Goal: Task Accomplishment & Management: Manage account settings

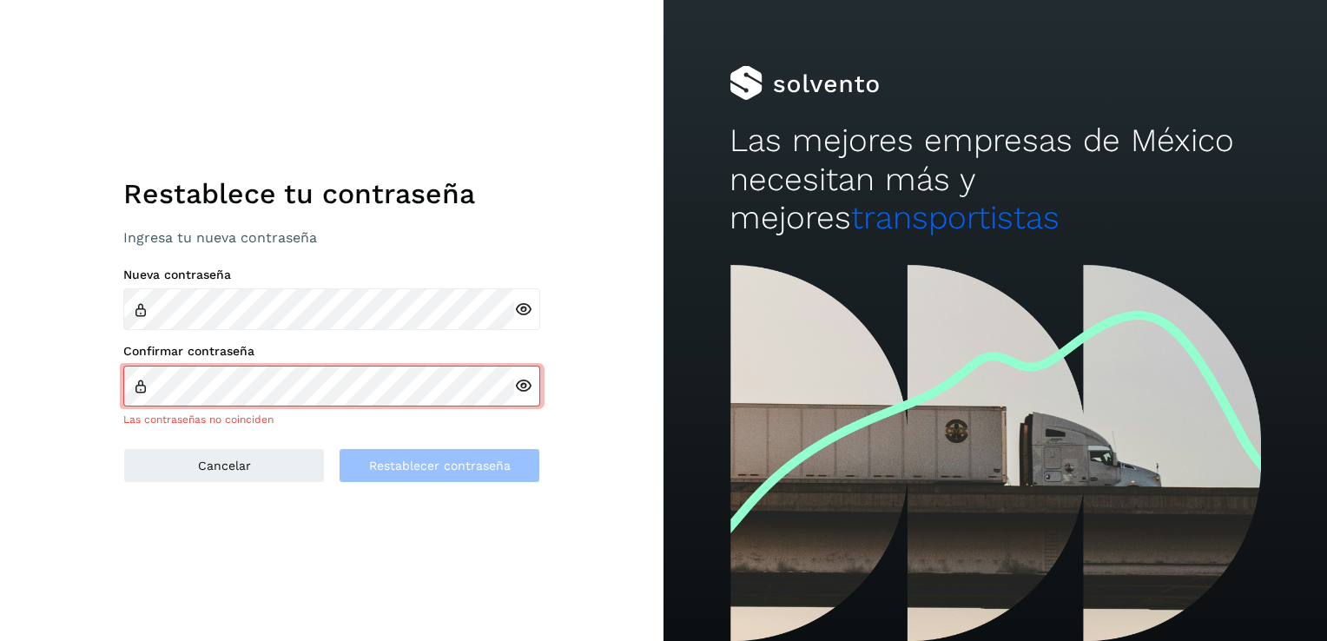
click at [527, 308] on icon at bounding box center [523, 310] width 18 height 18
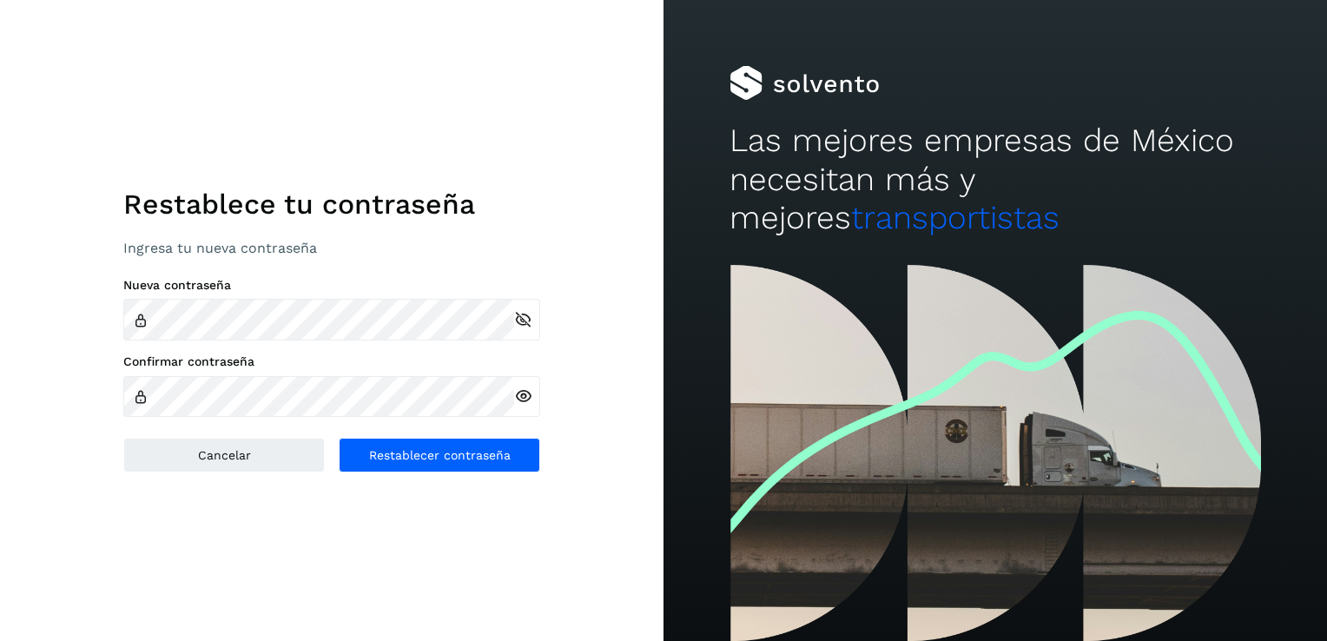
click at [528, 394] on icon at bounding box center [523, 396] width 18 height 18
click at [525, 393] on icon at bounding box center [523, 396] width 18 height 18
click at [521, 317] on icon at bounding box center [523, 320] width 18 height 18
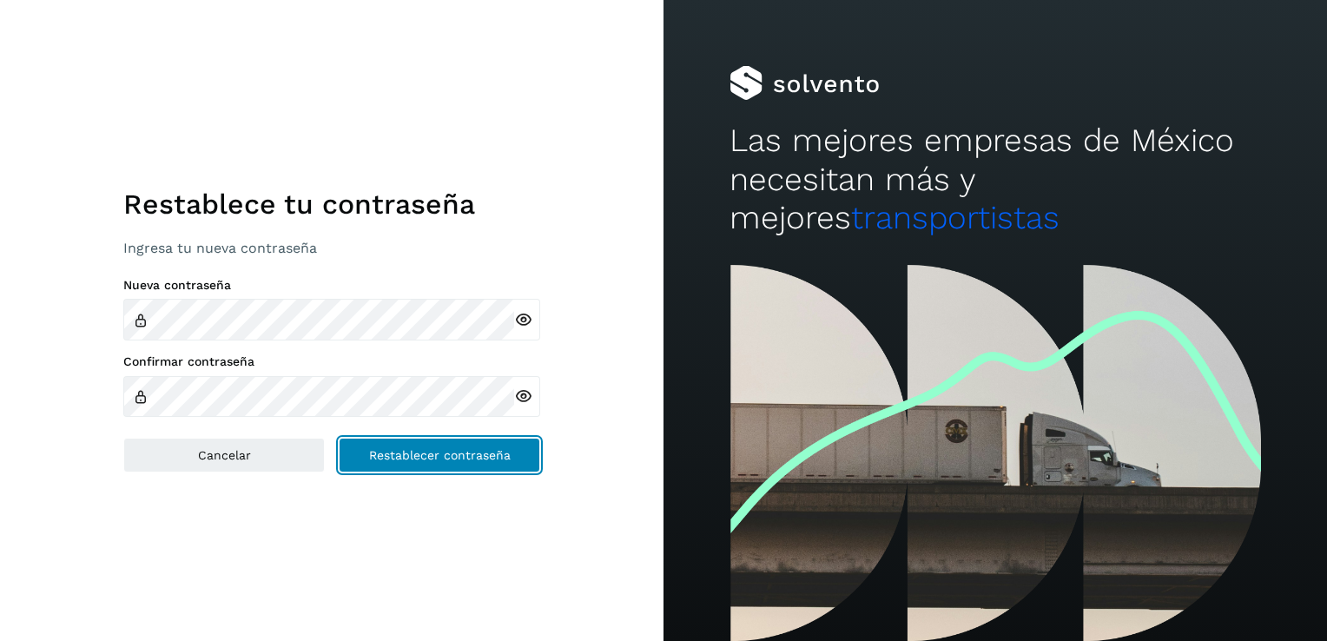
click at [434, 452] on span "Restablecer contraseña" at bounding box center [440, 455] width 142 height 12
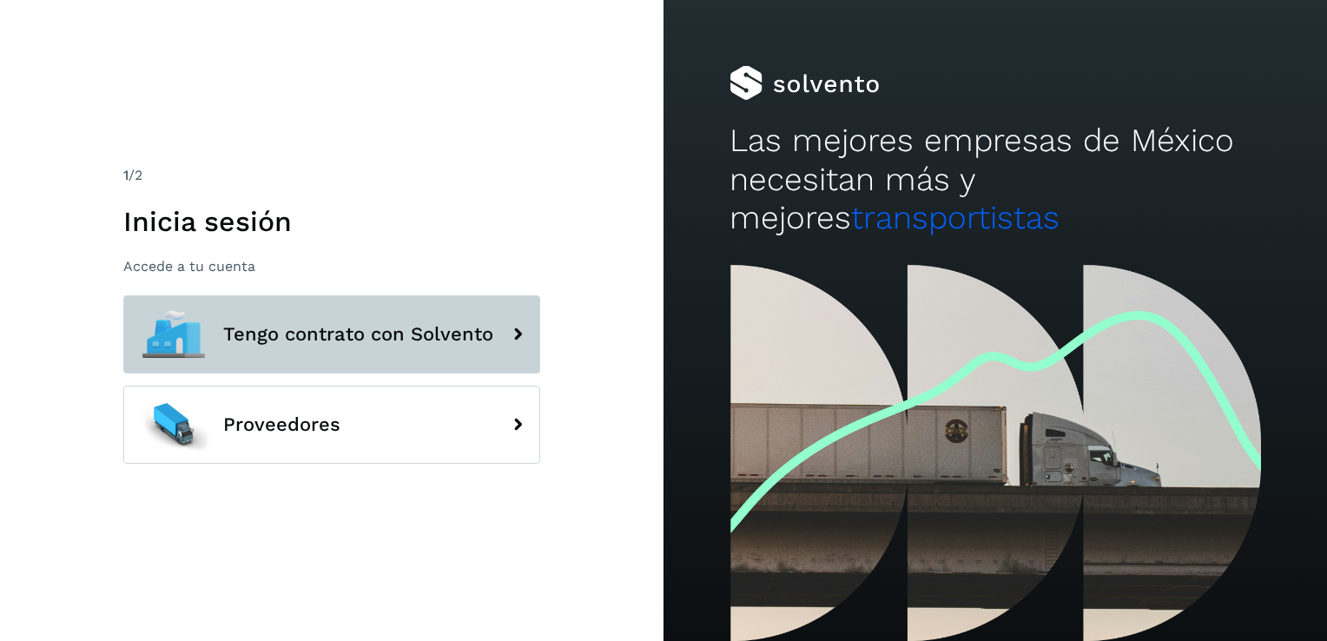
click at [303, 327] on span "Tengo contrato con Solvento" at bounding box center [358, 334] width 270 height 21
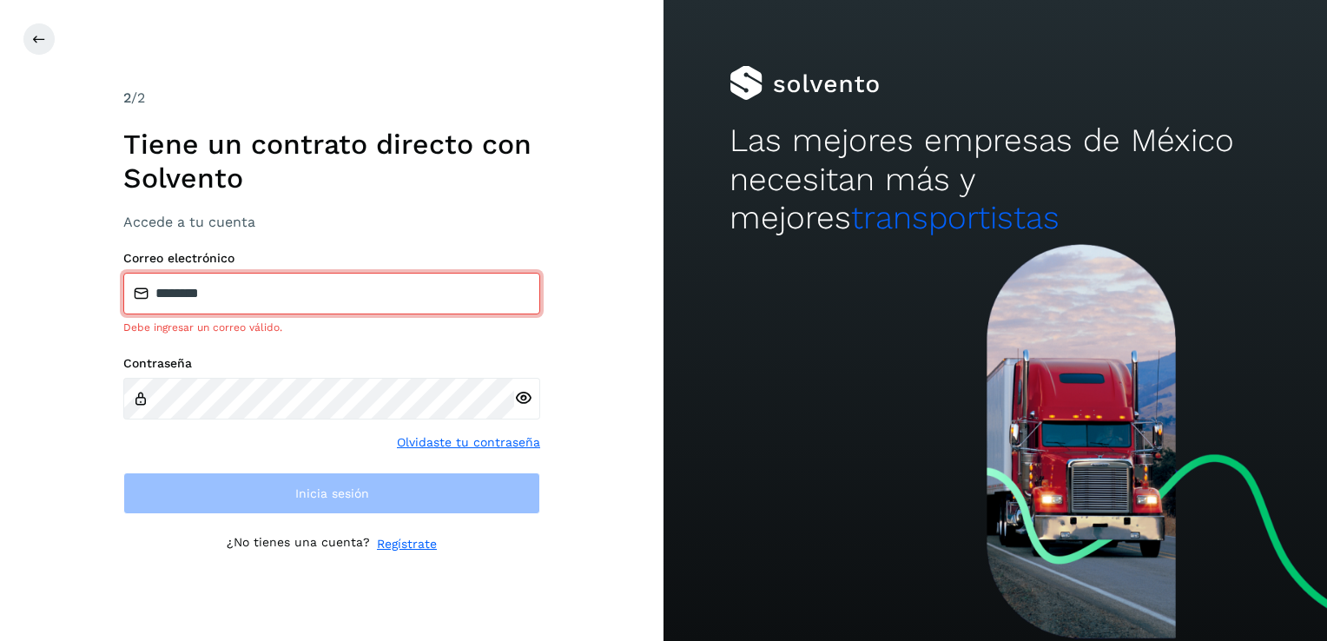
click at [243, 299] on input "********" at bounding box center [331, 294] width 417 height 42
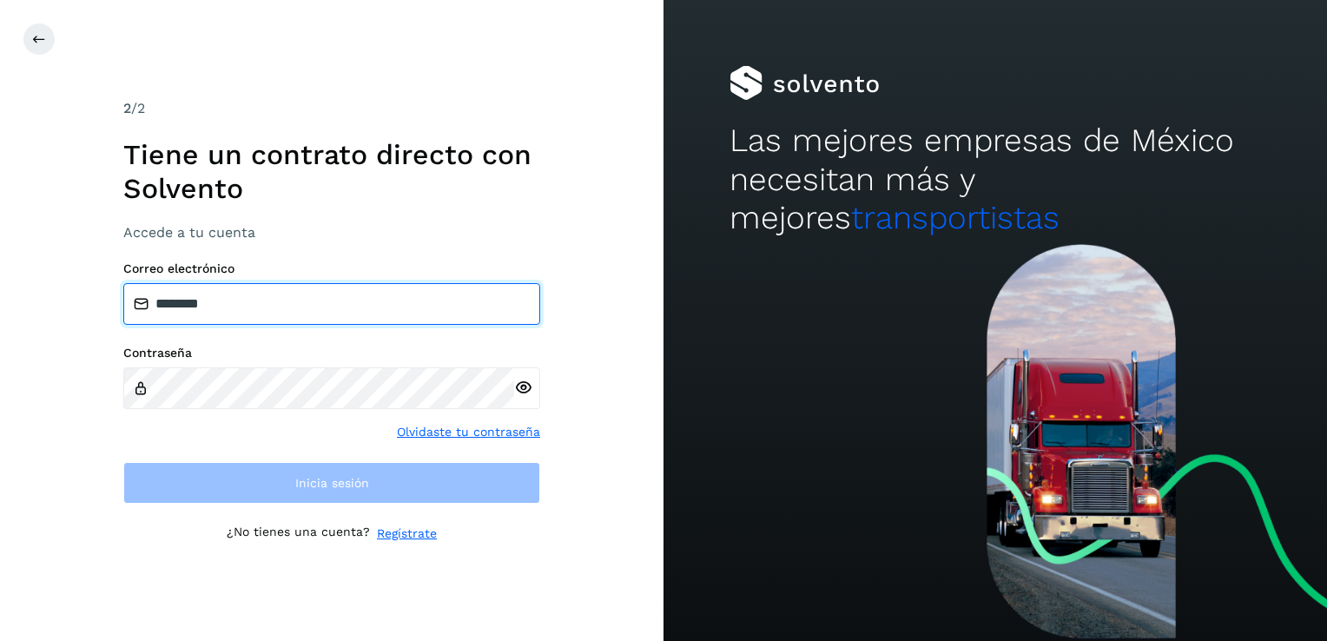
click at [247, 312] on input "********" at bounding box center [331, 304] width 417 height 42
drag, startPoint x: 246, startPoint y: 312, endPoint x: -3, endPoint y: 309, distance: 249.3
click at [0, 309] on html "2 /2 Tiene un contrato directo con Solvento Accede a tu cuenta Correo electróni…" at bounding box center [663, 320] width 1327 height 641
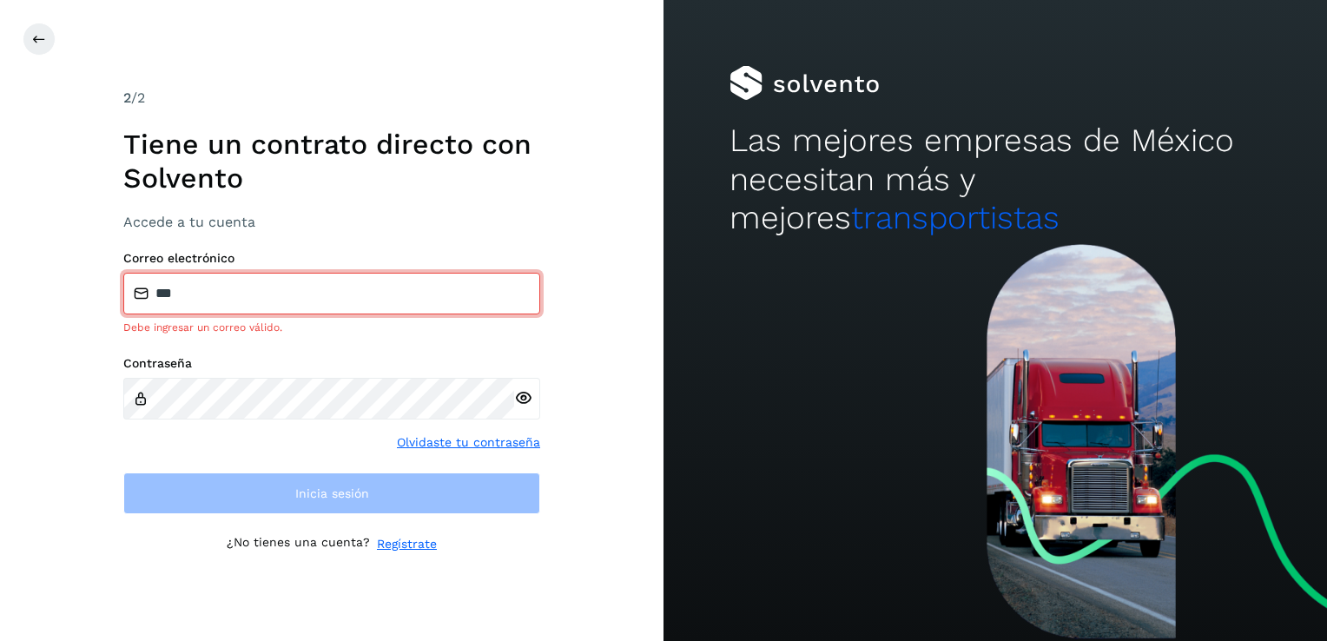
click at [213, 292] on input "***" at bounding box center [331, 294] width 417 height 42
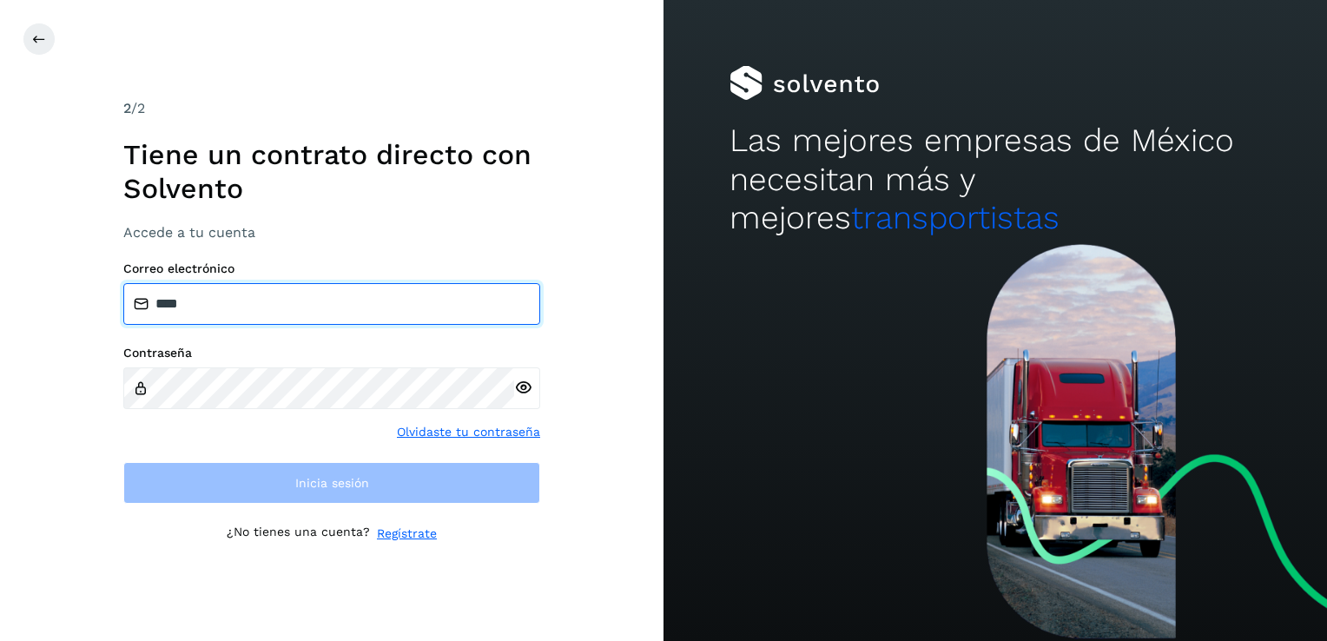
type input "**********"
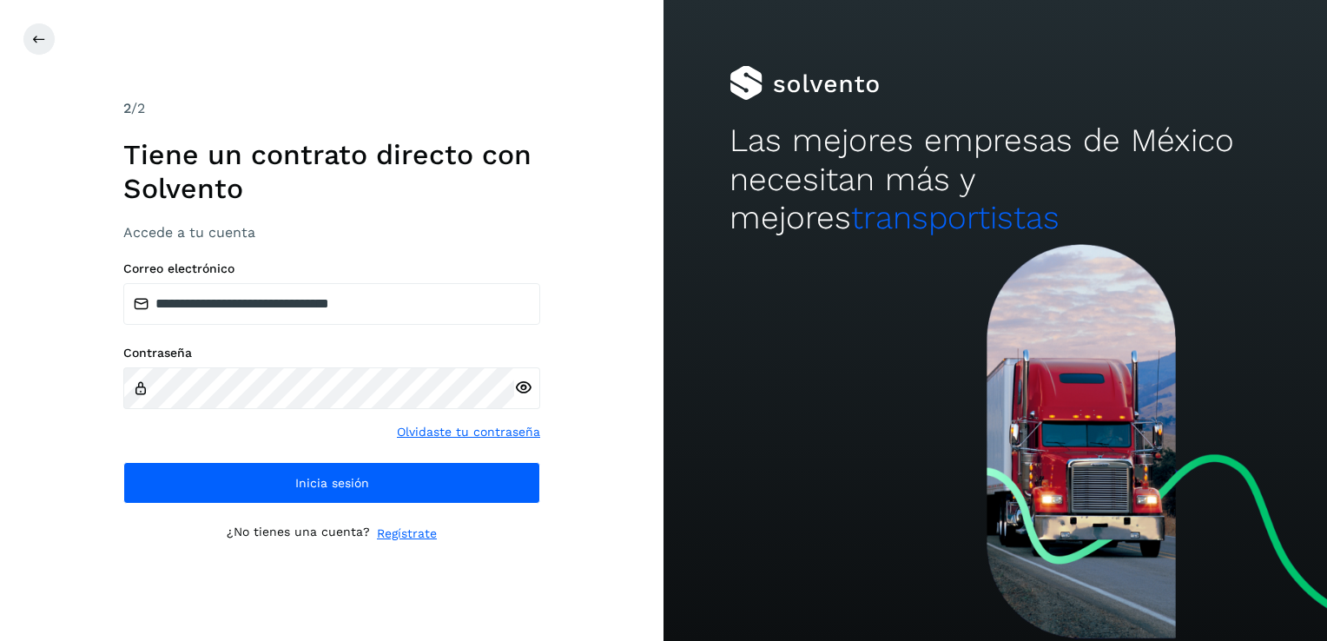
click at [524, 384] on icon at bounding box center [523, 388] width 18 height 18
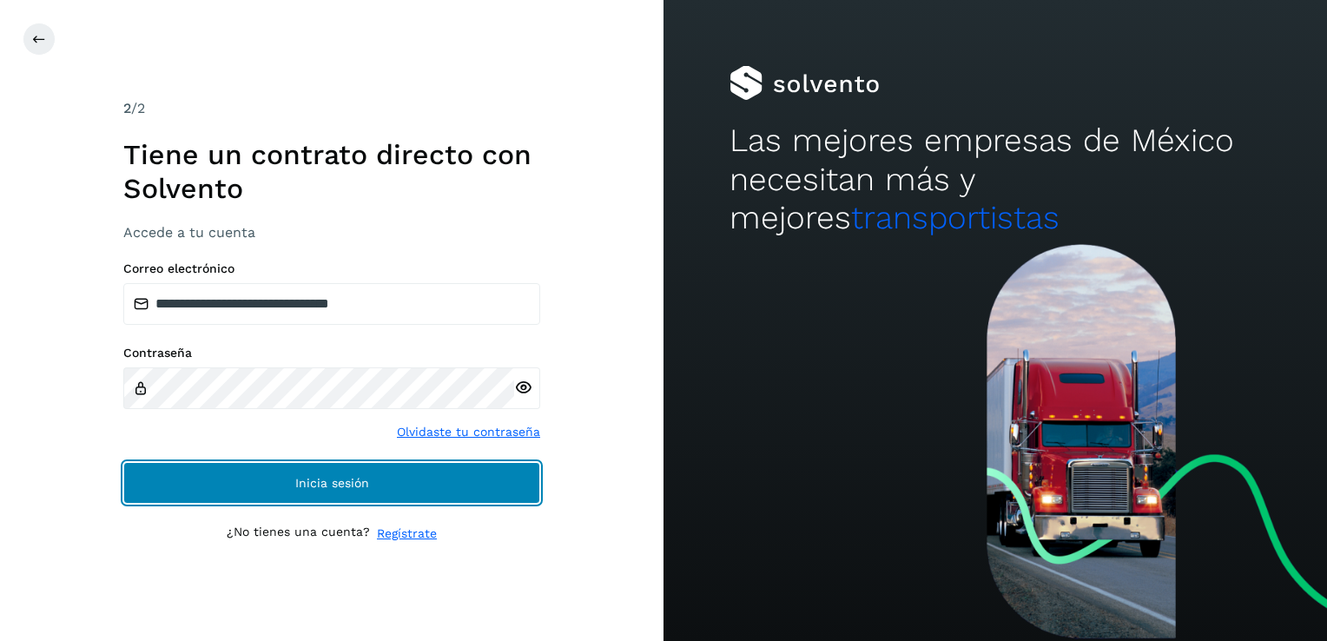
click at [326, 479] on span "Inicia sesión" at bounding box center [332, 483] width 74 height 12
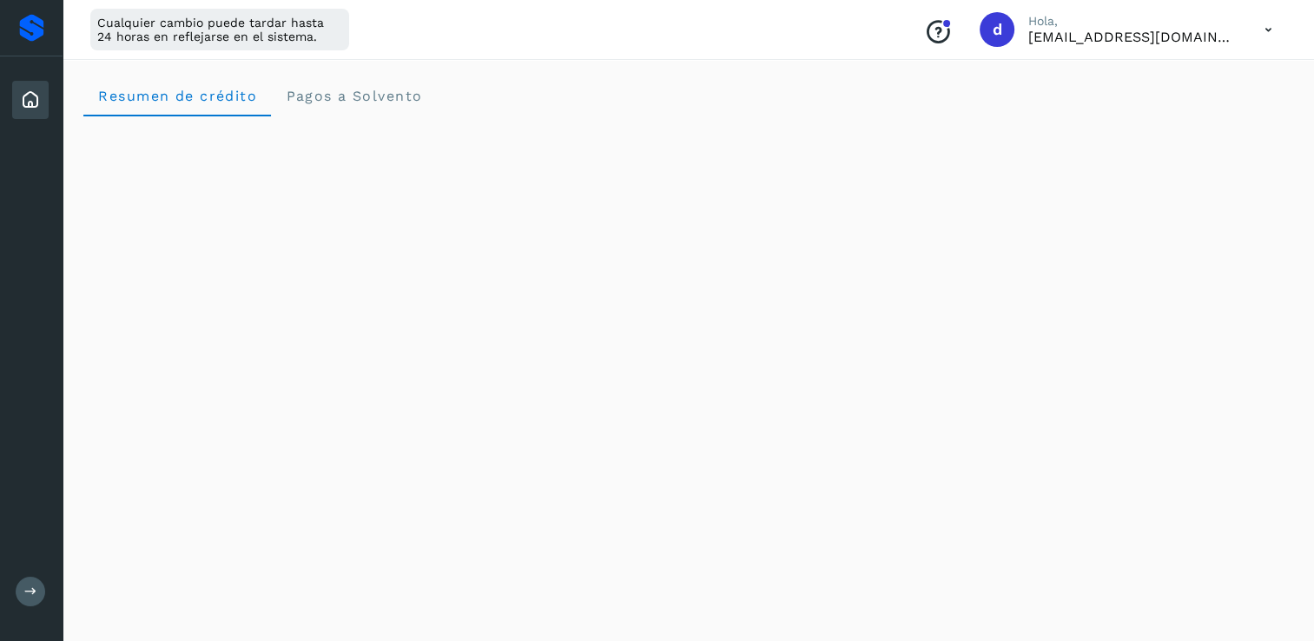
click at [1253, 30] on icon at bounding box center [1269, 30] width 36 height 36
click at [1151, 90] on div "Documentación" at bounding box center [1182, 78] width 207 height 33
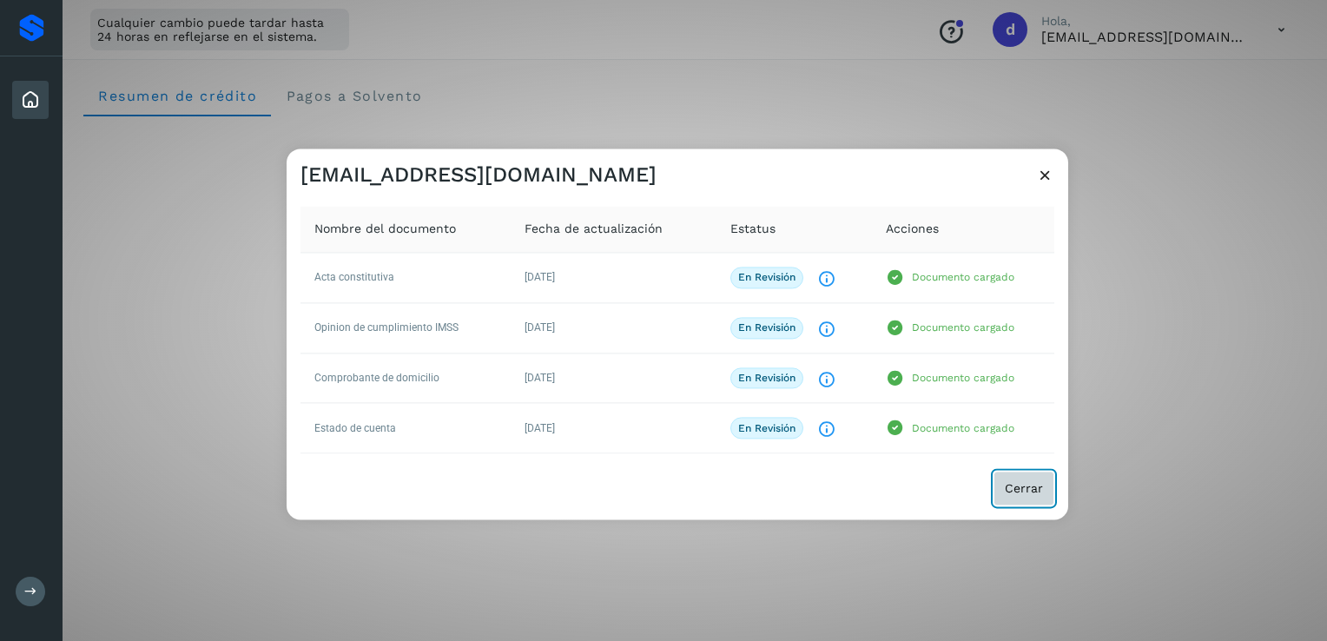
click at [1018, 494] on span "Cerrar" at bounding box center [1024, 489] width 38 height 12
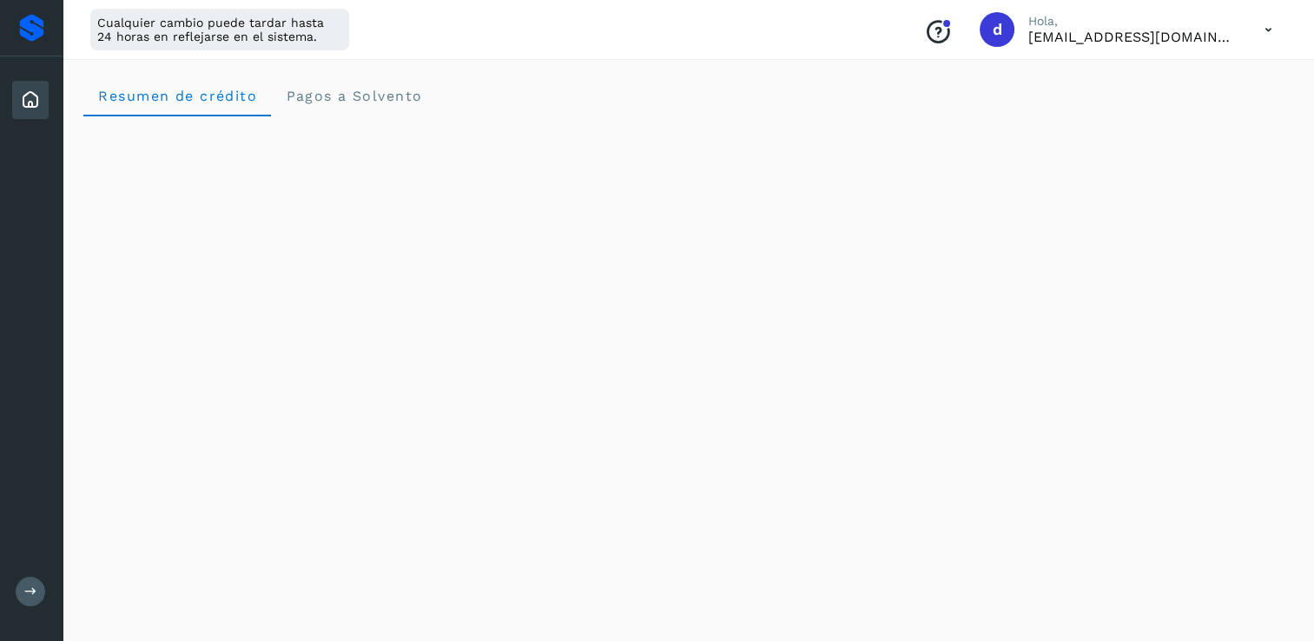
click at [1274, 39] on icon at bounding box center [1269, 30] width 36 height 36
click at [347, 96] on div at bounding box center [657, 320] width 1314 height 641
click at [348, 96] on span "Pagos a Solvento" at bounding box center [353, 96] width 137 height 17
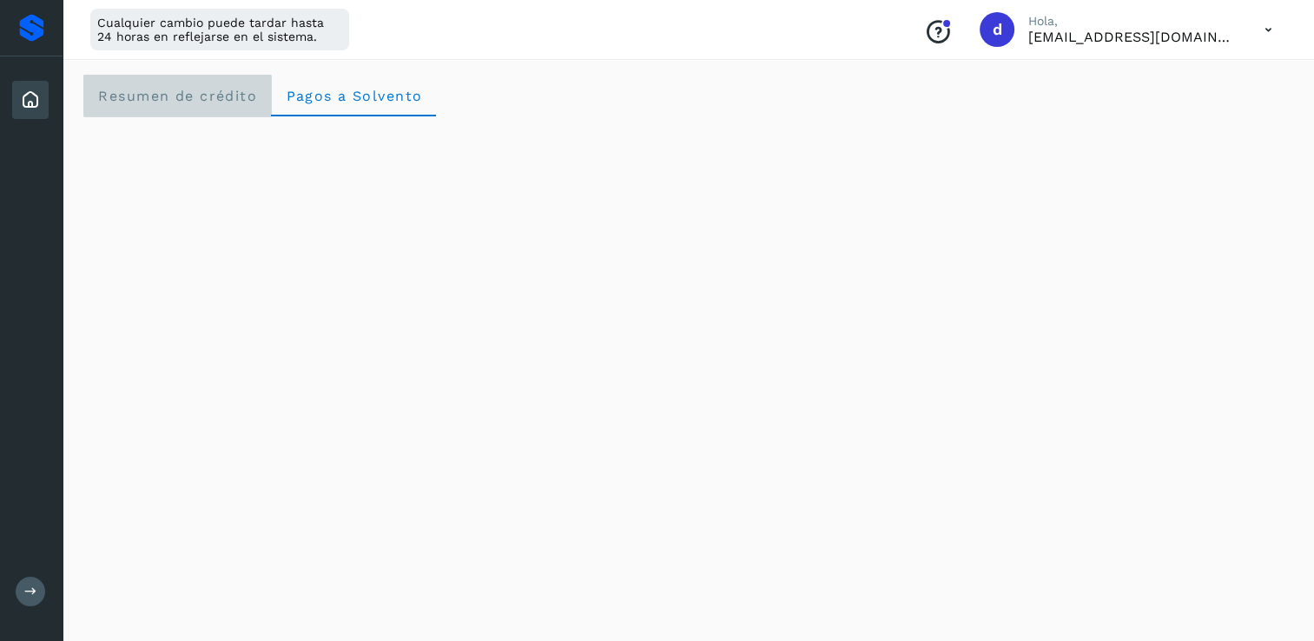
click at [170, 105] on crédito "Resumen de crédito" at bounding box center [177, 96] width 188 height 42
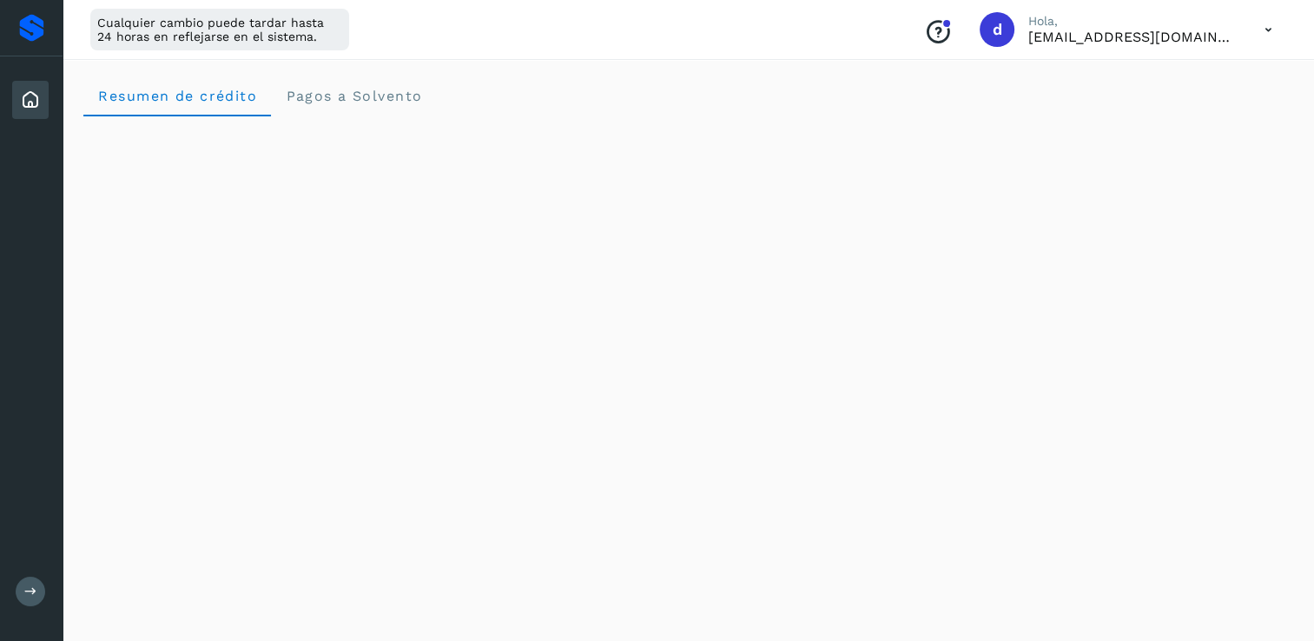
scroll to position [87, 0]
click at [83, 0] on crédito "Resumen de crédito" at bounding box center [177, 9] width 188 height 42
click at [1165, 32] on p "[EMAIL_ADDRESS][DOMAIN_NAME]" at bounding box center [1132, 37] width 208 height 17
click at [1267, 29] on icon at bounding box center [1269, 30] width 36 height 36
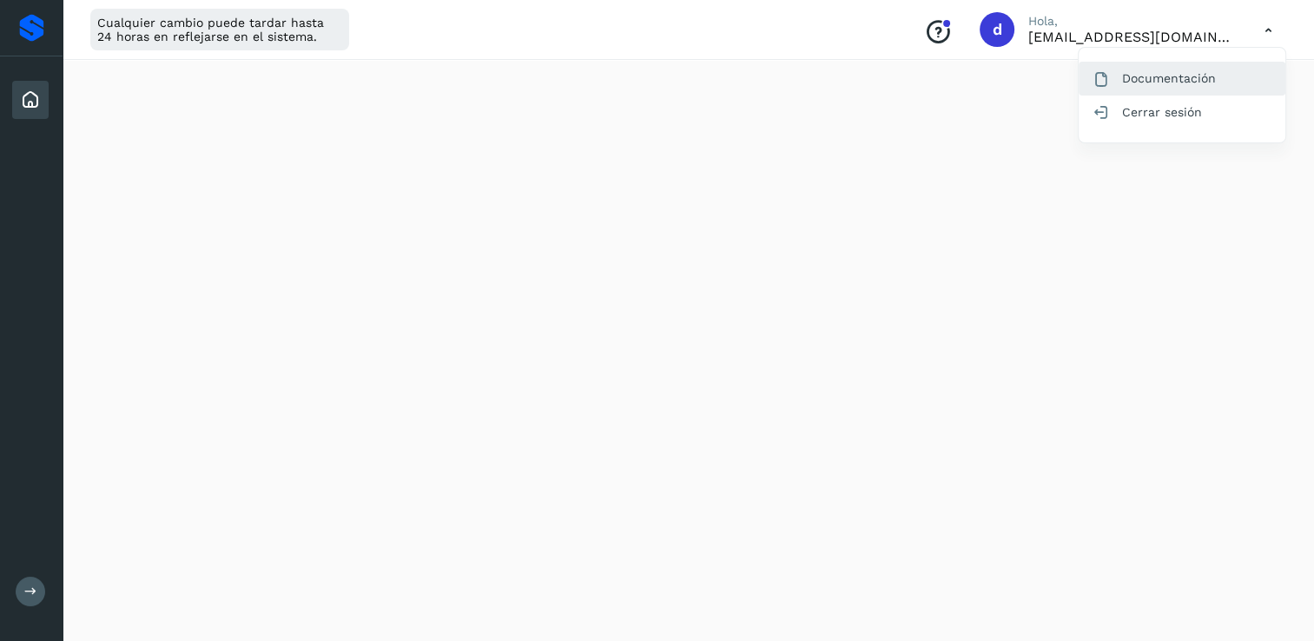
click at [1178, 81] on div "Documentación" at bounding box center [1182, 78] width 207 height 33
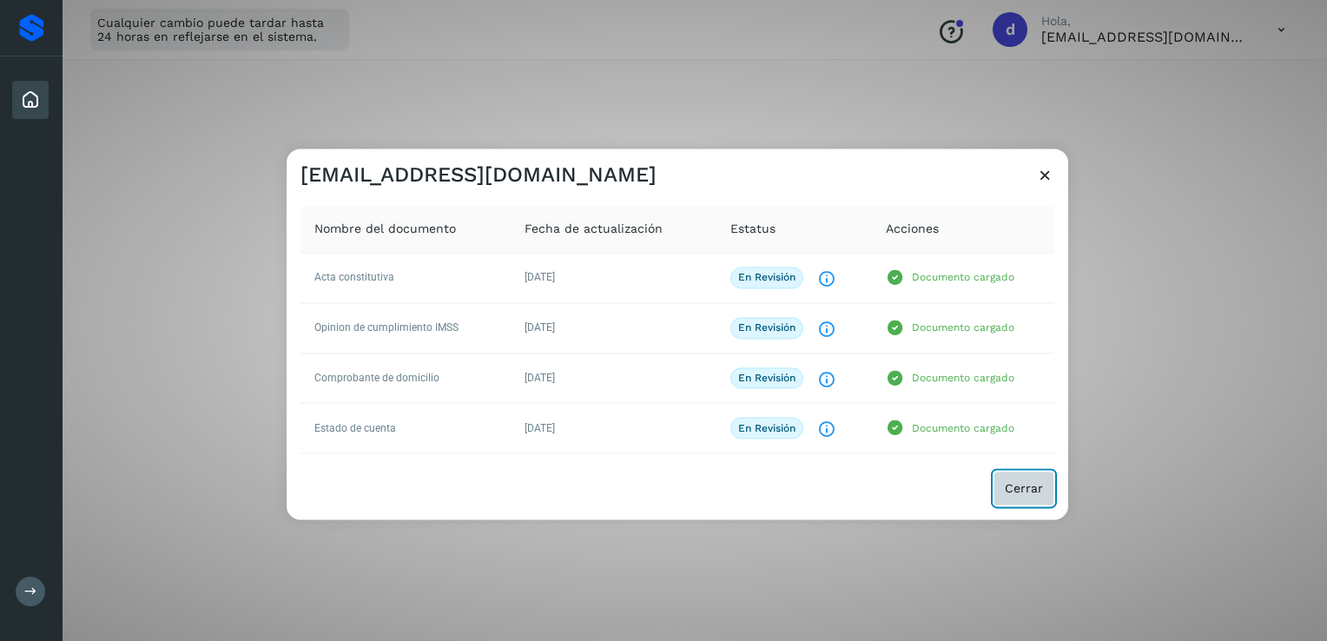
click at [1031, 492] on span "Cerrar" at bounding box center [1024, 489] width 38 height 12
